Goal: Task Accomplishment & Management: Manage account settings

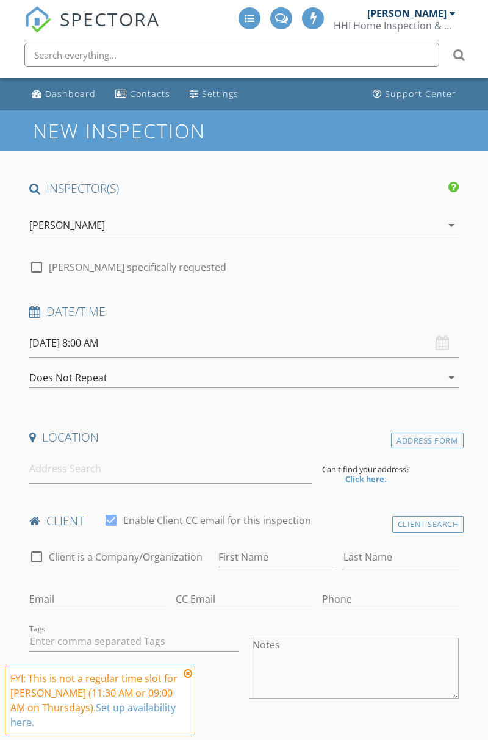
click at [78, 99] on div "Dashboard" at bounding box center [70, 94] width 51 height 12
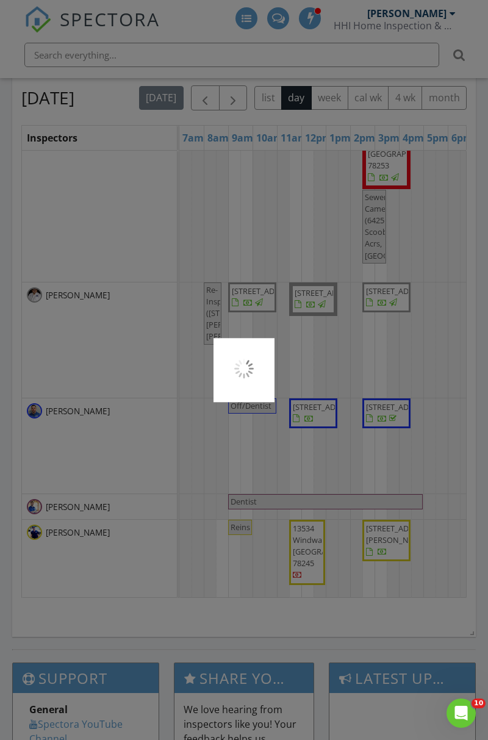
scroll to position [1237, 0]
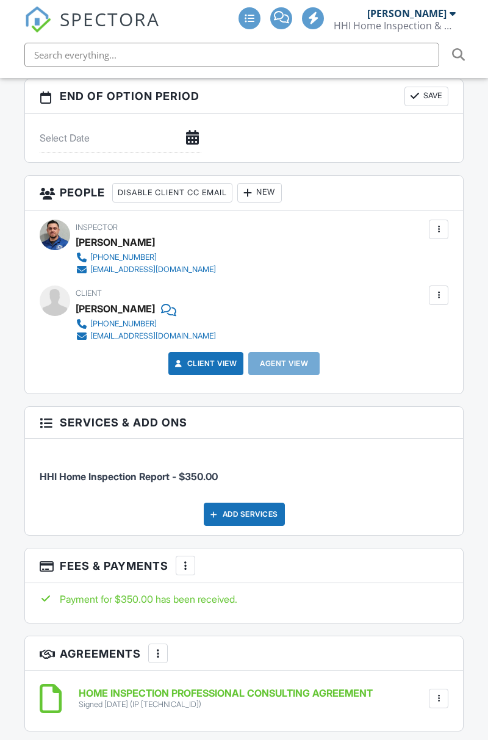
scroll to position [1494, 0]
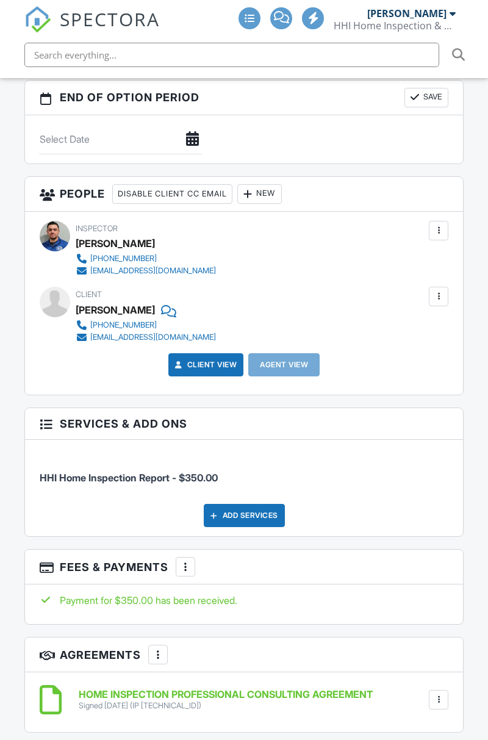
click at [273, 188] on div "New" at bounding box center [259, 194] width 45 height 20
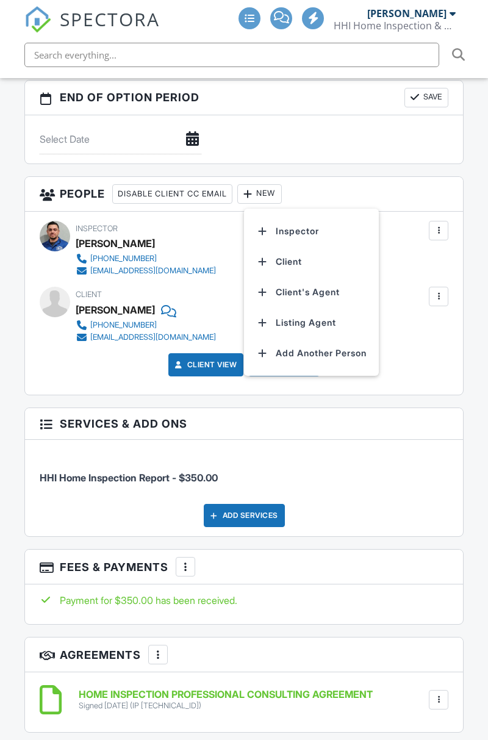
click at [332, 287] on li "Client's Agent" at bounding box center [311, 292] width 120 height 31
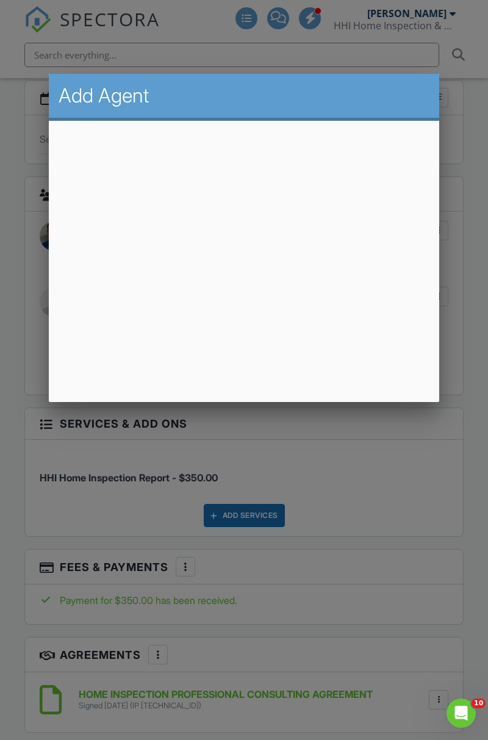
scroll to position [0, 0]
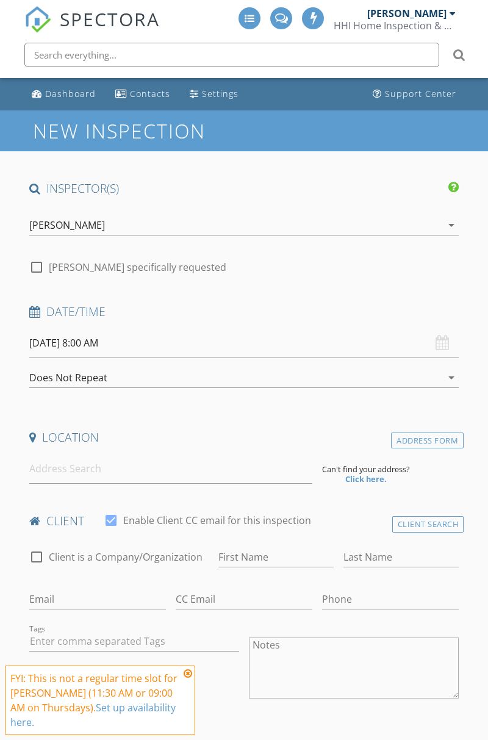
click at [74, 87] on link "Dashboard" at bounding box center [64, 94] width 74 height 23
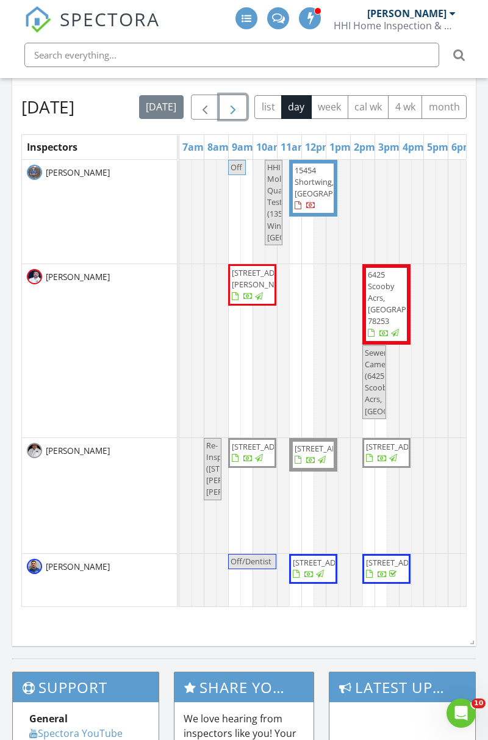
click at [240, 106] on span "button" at bounding box center [233, 107] width 15 height 15
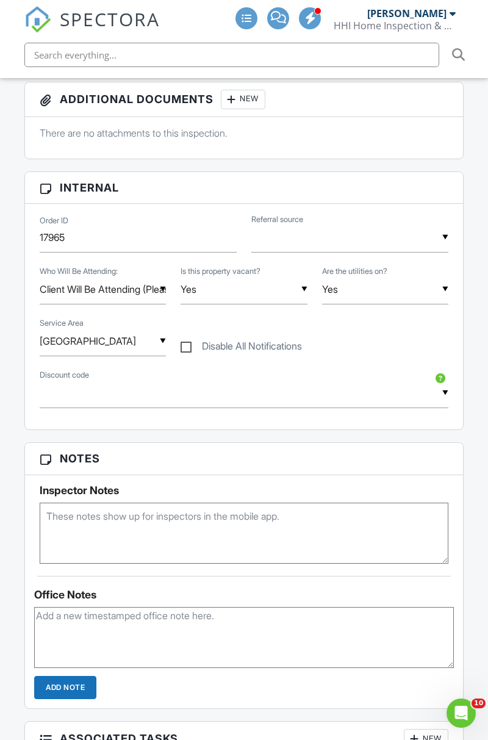
scroll to position [670, 0]
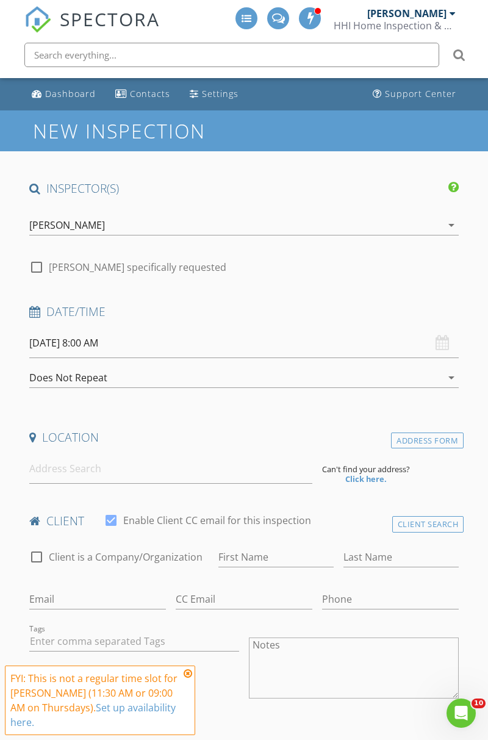
click at [82, 93] on div "Dashboard" at bounding box center [70, 94] width 51 height 12
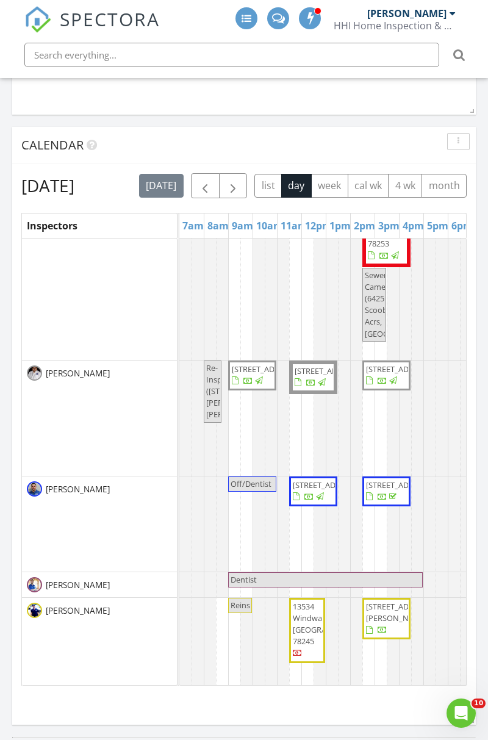
scroll to position [1131, 0]
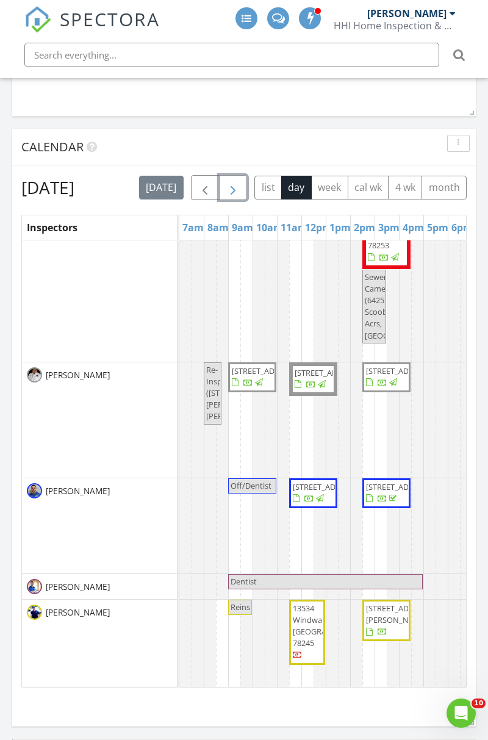
click at [240, 185] on span "button" at bounding box center [233, 188] width 15 height 15
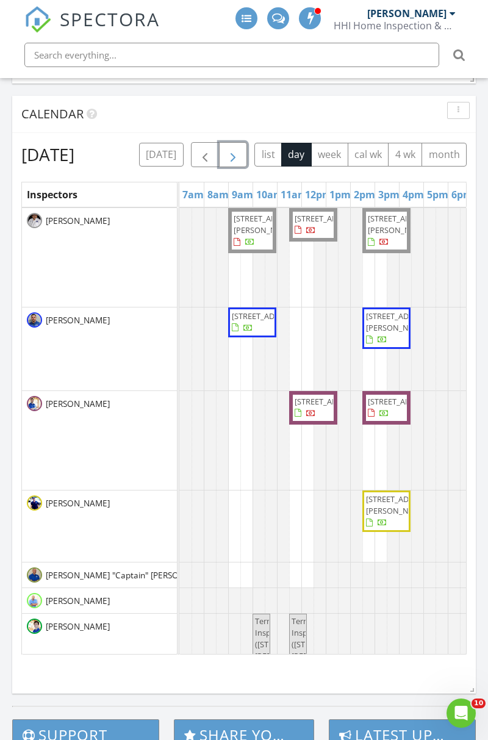
scroll to position [1165, 0]
click at [240, 149] on span "button" at bounding box center [233, 154] width 15 height 15
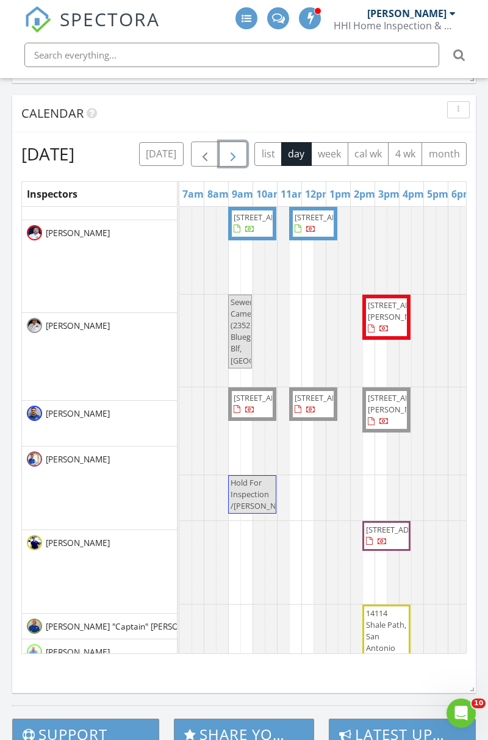
scroll to position [0, 0]
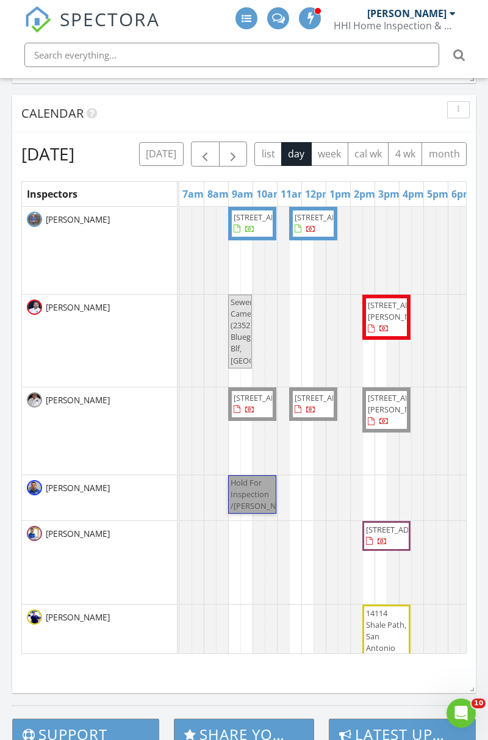
click at [259, 514] on link "Hold For Inspection /Lizbeth" at bounding box center [252, 494] width 48 height 39
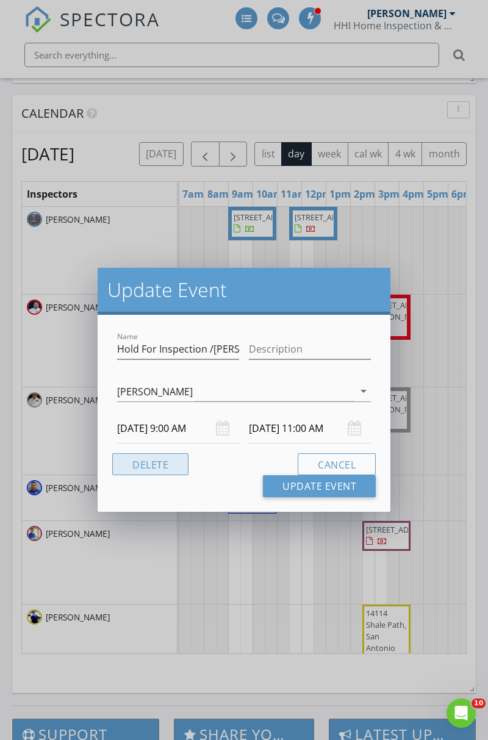
click at [166, 457] on button "Delete" at bounding box center [150, 464] width 76 height 22
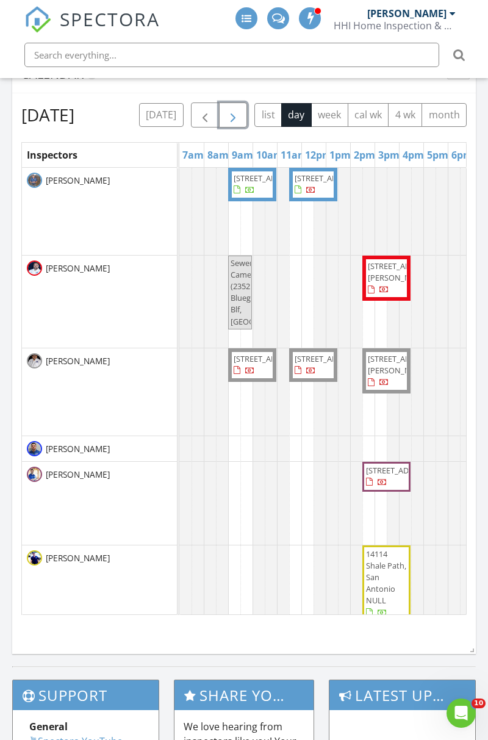
click at [248, 109] on button "button" at bounding box center [233, 115] width 29 height 25
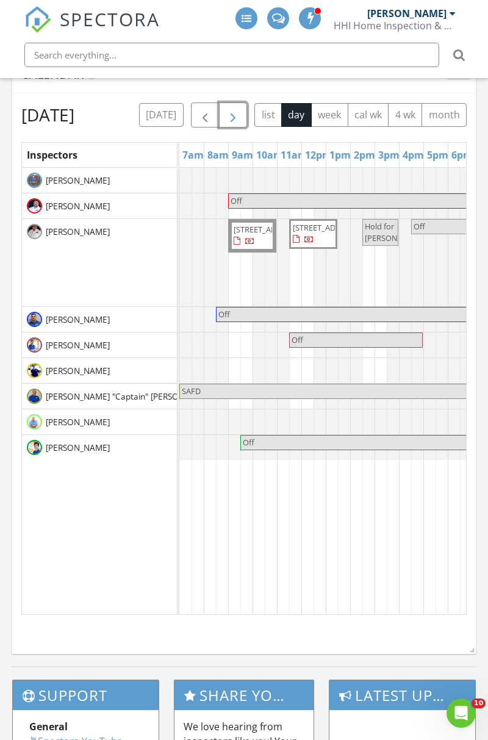
click at [248, 105] on button "button" at bounding box center [233, 115] width 29 height 25
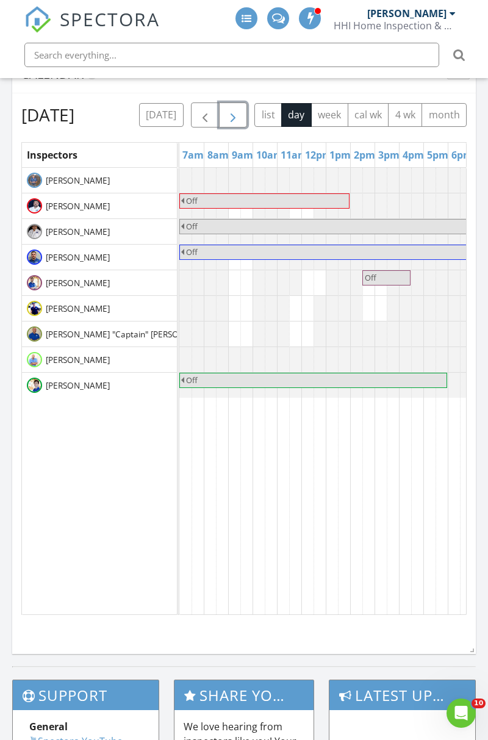
click at [248, 118] on button "button" at bounding box center [233, 115] width 29 height 25
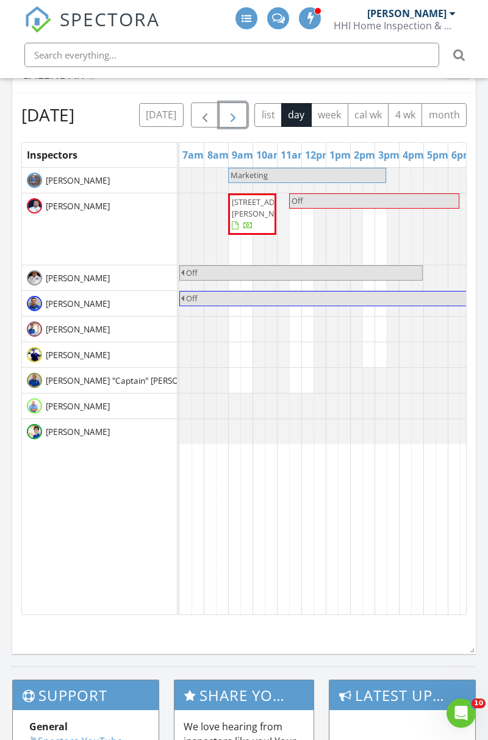
click at [240, 116] on span "button" at bounding box center [233, 115] width 15 height 15
